Goal: Information Seeking & Learning: Check status

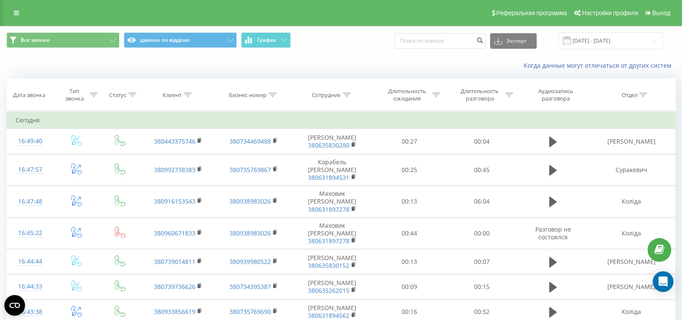
click at [190, 91] on div at bounding box center [188, 94] width 8 height 7
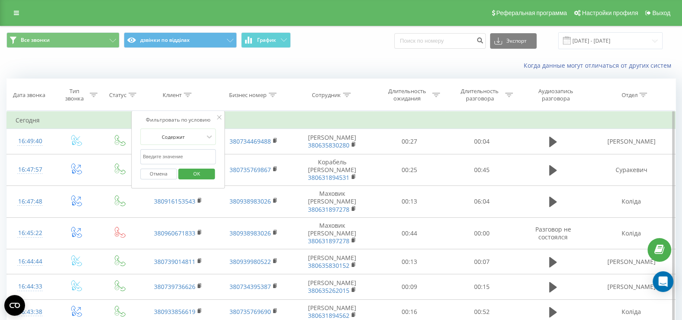
click at [179, 161] on input "text" at bounding box center [178, 156] width 76 height 15
paste input "093 050 3735"
click at [163, 154] on input "093 050 3735" at bounding box center [178, 156] width 76 height 15
click button "OK" at bounding box center [196, 174] width 37 height 11
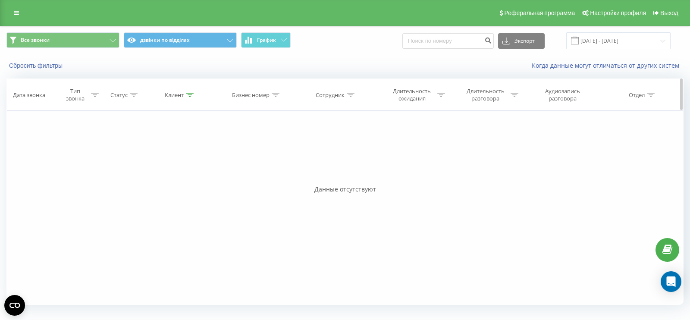
click at [188, 93] on icon at bounding box center [190, 95] width 8 height 4
click at [155, 155] on input "0930503735" at bounding box center [180, 156] width 76 height 15
paste input "093 180 4888"
click at [154, 156] on input "093 180 4888" at bounding box center [180, 156] width 76 height 15
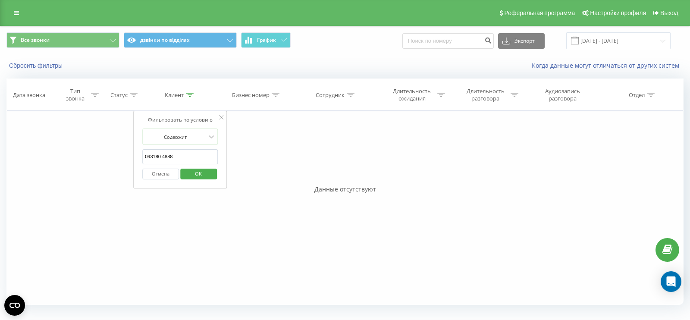
type input "0931804888"
click button "OK" at bounding box center [198, 174] width 37 height 11
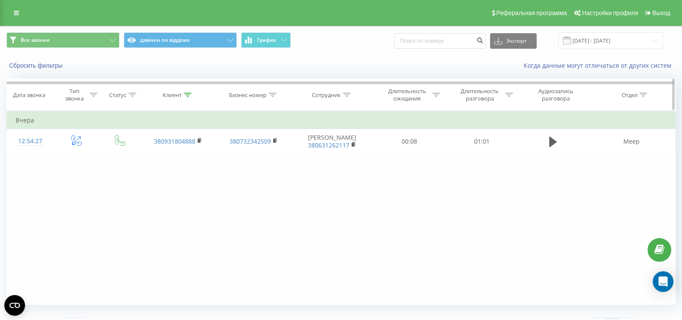
click at [192, 94] on div "Клиент" at bounding box center [178, 94] width 76 height 7
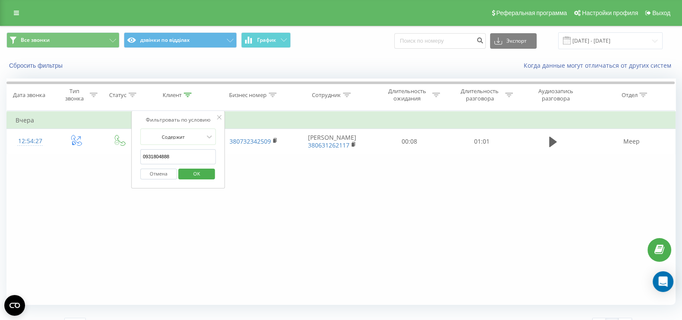
drag, startPoint x: 162, startPoint y: 173, endPoint x: 211, endPoint y: 163, distance: 49.9
click at [161, 173] on button "Отмена" at bounding box center [158, 174] width 37 height 11
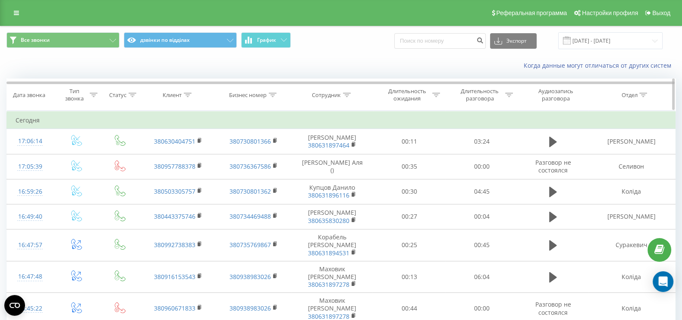
click at [345, 94] on icon at bounding box center [347, 95] width 8 height 4
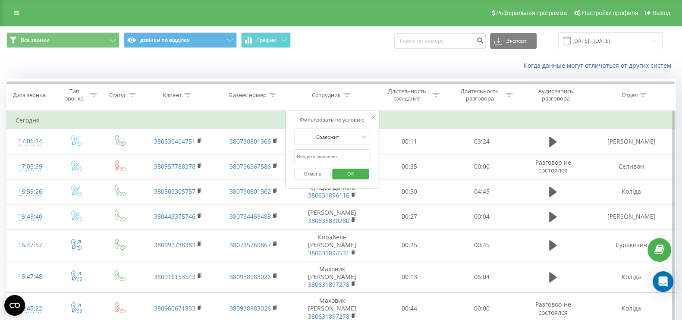
click at [312, 158] on input "text" at bounding box center [332, 156] width 76 height 15
paste input "380631262117"
type input "380631262117"
click at [352, 171] on span "OK" at bounding box center [351, 173] width 24 height 13
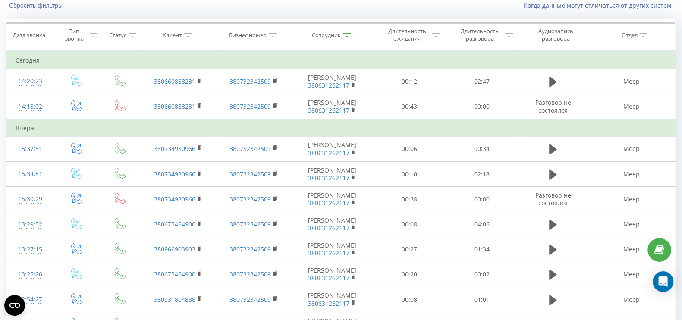
scroll to position [107, 0]
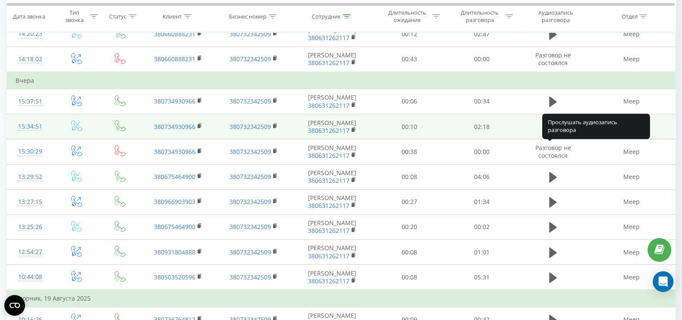
click at [553, 132] on icon at bounding box center [553, 127] width 8 height 10
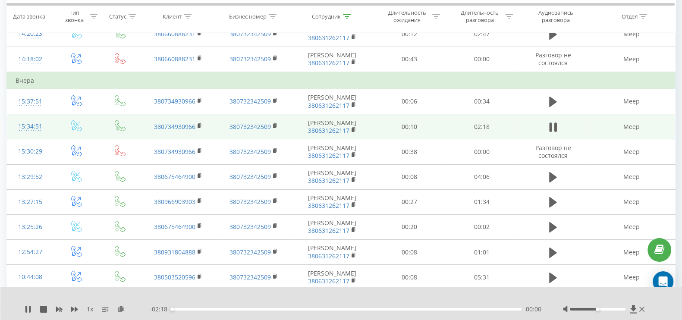
click at [601, 284] on div at bounding box center [605, 309] width 84 height 9
drag, startPoint x: 598, startPoint y: 309, endPoint x: 616, endPoint y: 308, distance: 18.2
click at [606, 284] on div "Accessibility label" at bounding box center [614, 309] width 3 height 3
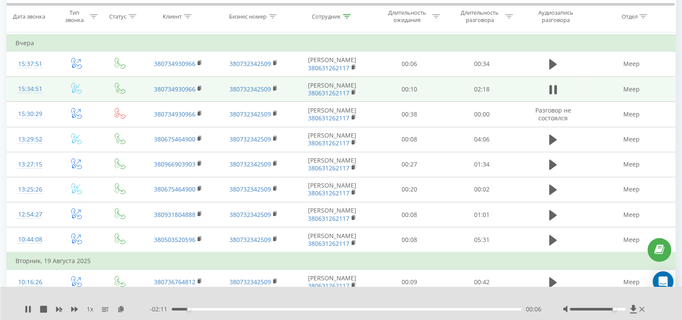
scroll to position [162, 0]
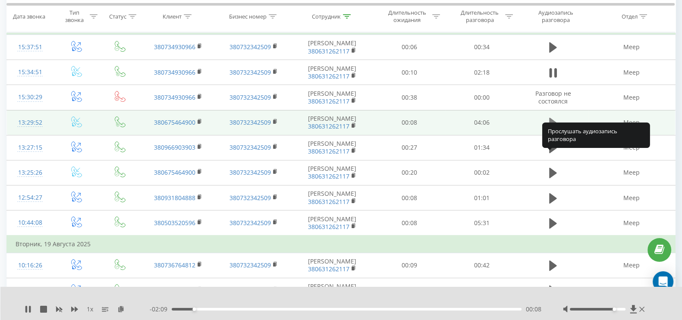
click at [555, 128] on icon at bounding box center [553, 123] width 8 height 10
click at [553, 129] on icon at bounding box center [553, 123] width 8 height 12
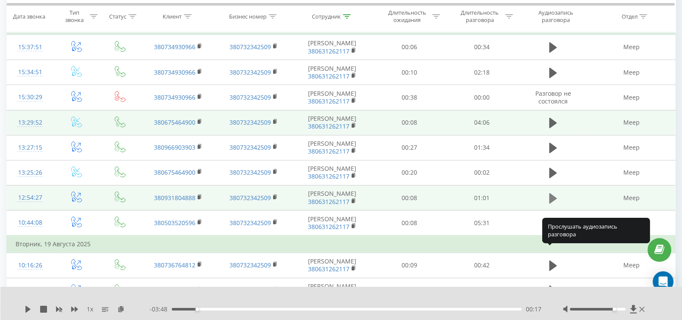
click at [553, 205] on icon at bounding box center [553, 198] width 8 height 12
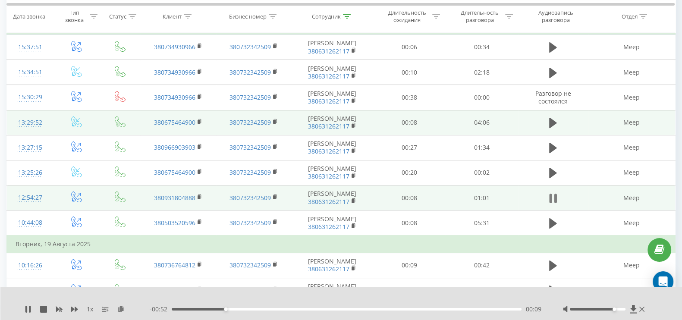
click at [553, 205] on icon at bounding box center [553, 198] width 8 height 12
click at [550, 128] on icon at bounding box center [553, 123] width 8 height 10
drag, startPoint x: 177, startPoint y: 309, endPoint x: 169, endPoint y: 309, distance: 7.8
click at [172, 284] on div "00:00" at bounding box center [347, 309] width 350 height 3
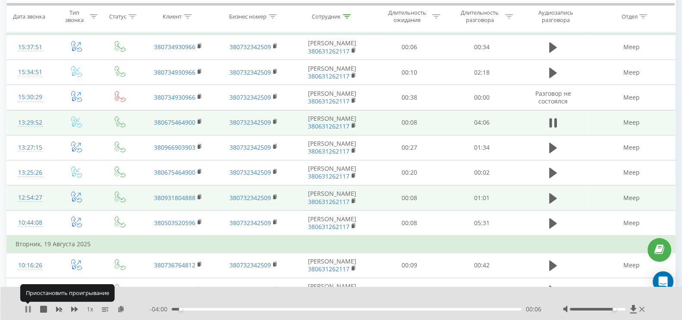
click at [26, 284] on icon at bounding box center [26, 309] width 2 height 7
click at [549, 203] on icon at bounding box center [553, 198] width 8 height 10
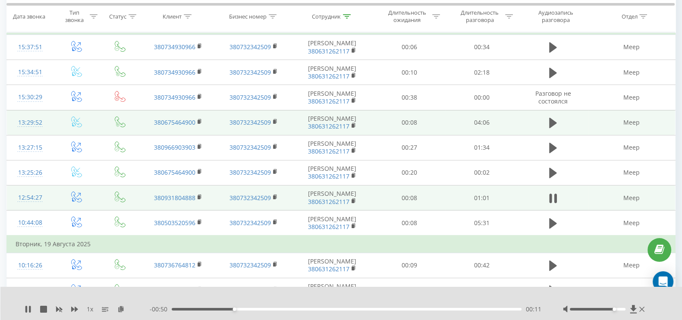
click at [179, 284] on div "00:11" at bounding box center [347, 309] width 350 height 3
click at [606, 284] on div at bounding box center [598, 309] width 56 height 3
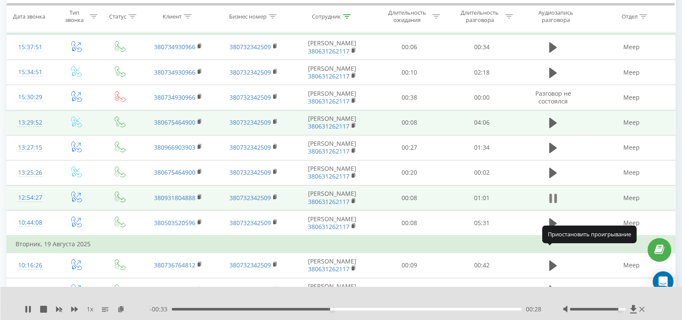
click at [555, 203] on icon at bounding box center [556, 198] width 3 height 9
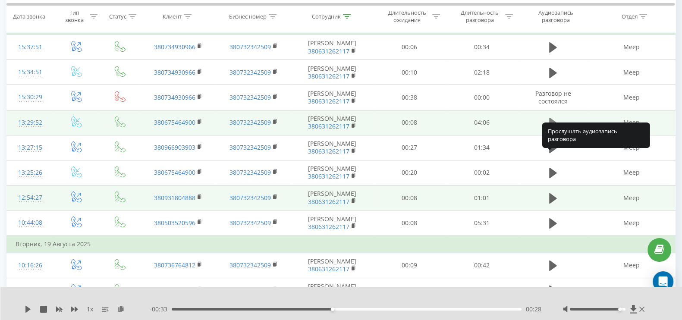
click at [552, 128] on icon at bounding box center [553, 123] width 8 height 10
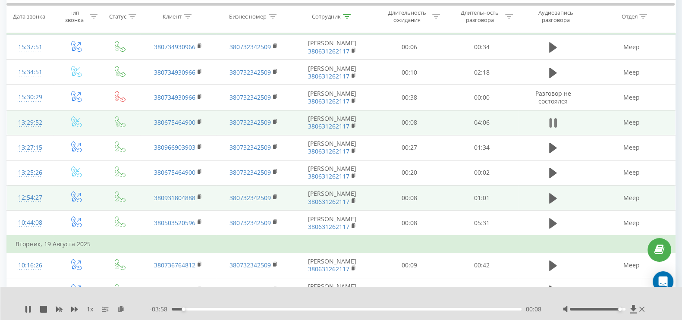
click at [554, 129] on icon at bounding box center [553, 123] width 8 height 12
click at [554, 128] on icon at bounding box center [553, 123] width 8 height 10
click at [123, 284] on icon at bounding box center [120, 309] width 7 height 6
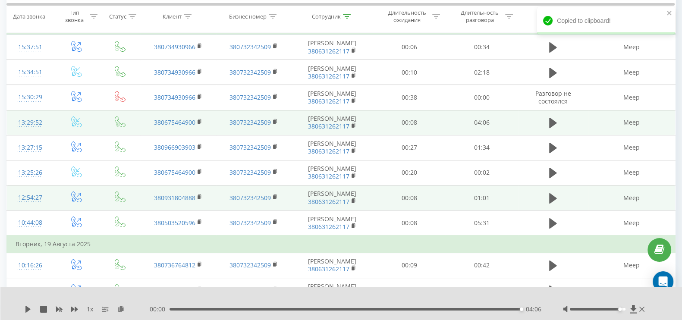
scroll to position [0, 0]
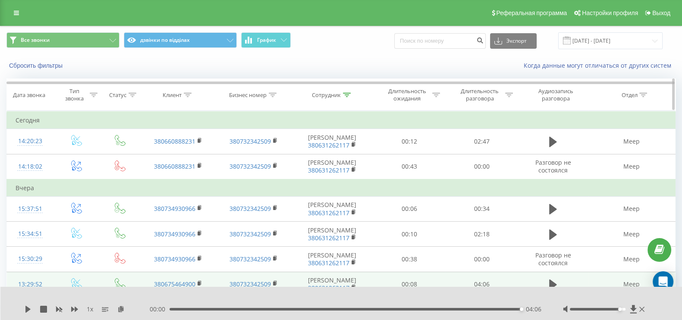
click at [344, 92] on div at bounding box center [347, 94] width 8 height 7
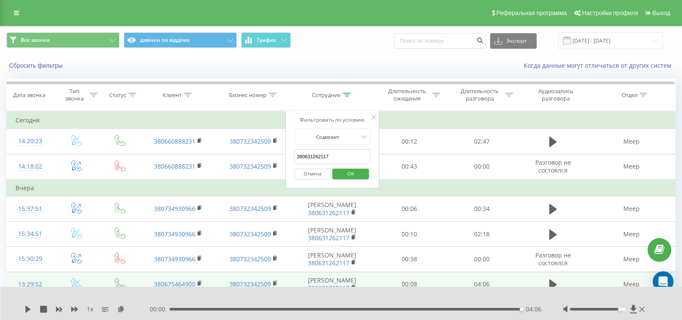
click at [322, 173] on button "Отмена" at bounding box center [312, 174] width 37 height 11
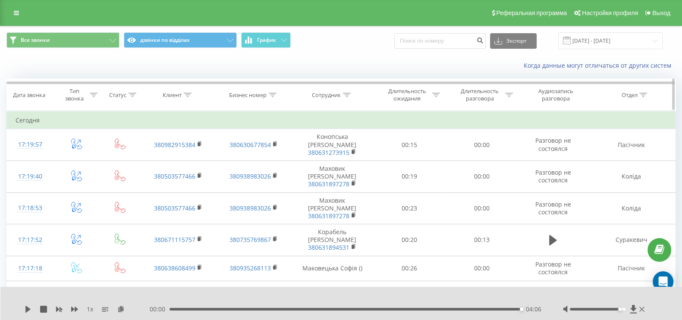
click at [190, 95] on icon at bounding box center [188, 95] width 8 height 4
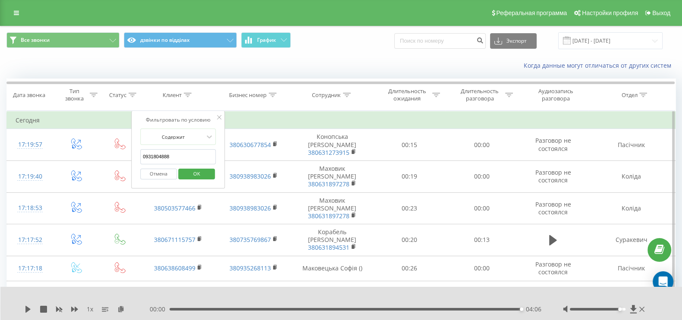
click at [185, 153] on input "0931804888" at bounding box center [178, 156] width 76 height 15
click at [163, 154] on input "093050" at bounding box center [178, 156] width 76 height 15
type input "09305037359"
click button "OK" at bounding box center [196, 174] width 37 height 11
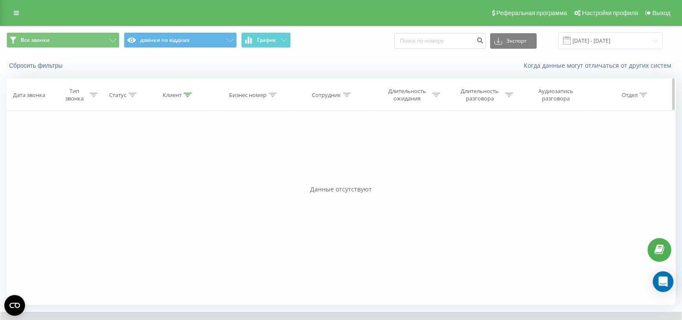
click at [187, 99] on th "Клиент" at bounding box center [178, 95] width 76 height 32
click at [189, 95] on icon at bounding box center [188, 95] width 8 height 4
click at [190, 160] on input "09305037359" at bounding box center [178, 156] width 76 height 15
drag, startPoint x: 151, startPoint y: 157, endPoint x: 158, endPoint y: 156, distance: 7.4
click at [158, 156] on input "09305037359" at bounding box center [178, 156] width 76 height 15
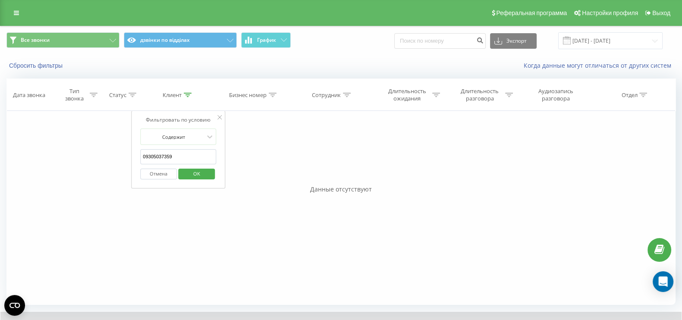
drag, startPoint x: 163, startPoint y: 155, endPoint x: 168, endPoint y: 154, distance: 5.8
click at [168, 154] on input "09305037359" at bounding box center [178, 156] width 76 height 15
click at [176, 154] on input "09305037359" at bounding box center [178, 156] width 76 height 15
click at [274, 129] on div "Фильтровать по условию Равно Введите значение Отмена OK Фильтровать по условию …" at bounding box center [340, 208] width 669 height 194
click at [250, 128] on div "Фильтровать по условию Равно Введите значение Отмена OK Фильтровать по условию …" at bounding box center [340, 208] width 669 height 194
